Goal: Navigation & Orientation: Find specific page/section

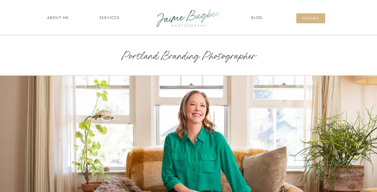
click at [55, 17] on nav "about ME" at bounding box center [57, 18] width 25 height 6
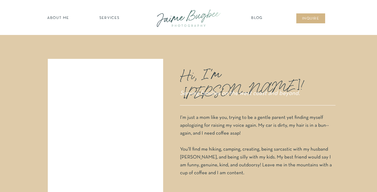
click at [185, 23] on div at bounding box center [189, 18] width 78 height 22
